Goal: Check status: Check status

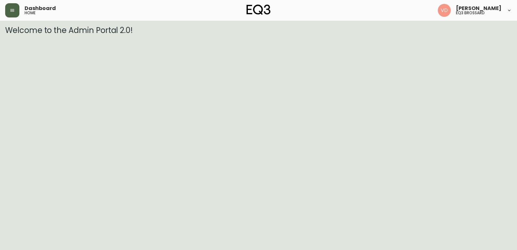
click at [11, 10] on icon "button" at bounding box center [12, 10] width 4 height 3
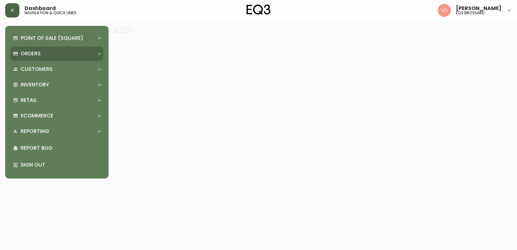
click at [53, 48] on div "Orders" at bounding box center [56, 54] width 93 height 14
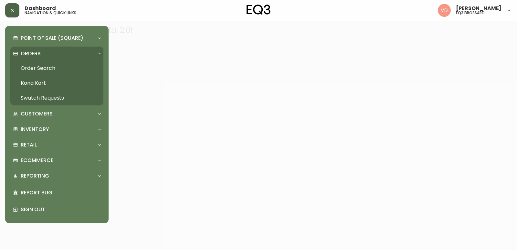
click at [43, 66] on link "Order Search" at bounding box center [56, 68] width 93 height 15
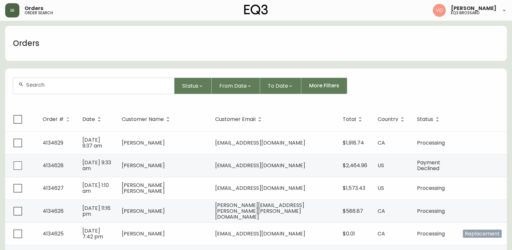
click at [77, 86] on input "text" at bounding box center [97, 85] width 143 height 6
paste input "314442315"
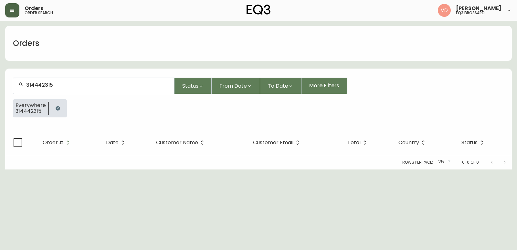
type input "314442315"
